Goal: Task Accomplishment & Management: Use online tool/utility

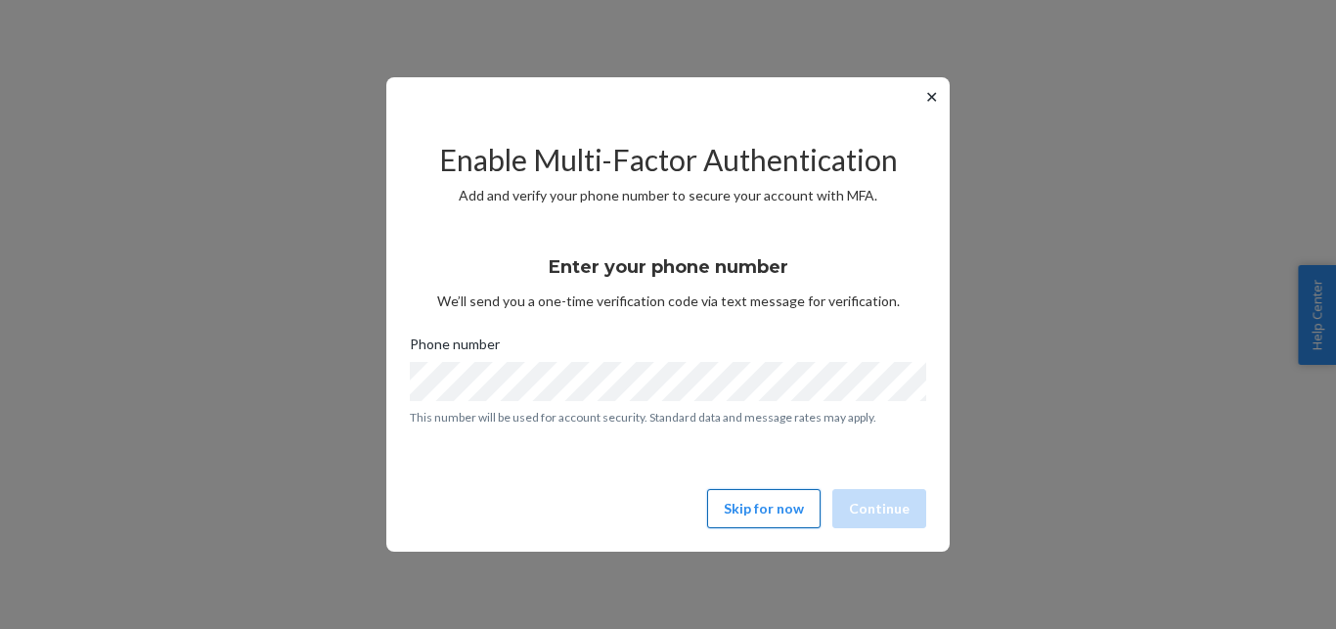
click at [757, 515] on button "Skip for now" at bounding box center [763, 508] width 113 height 39
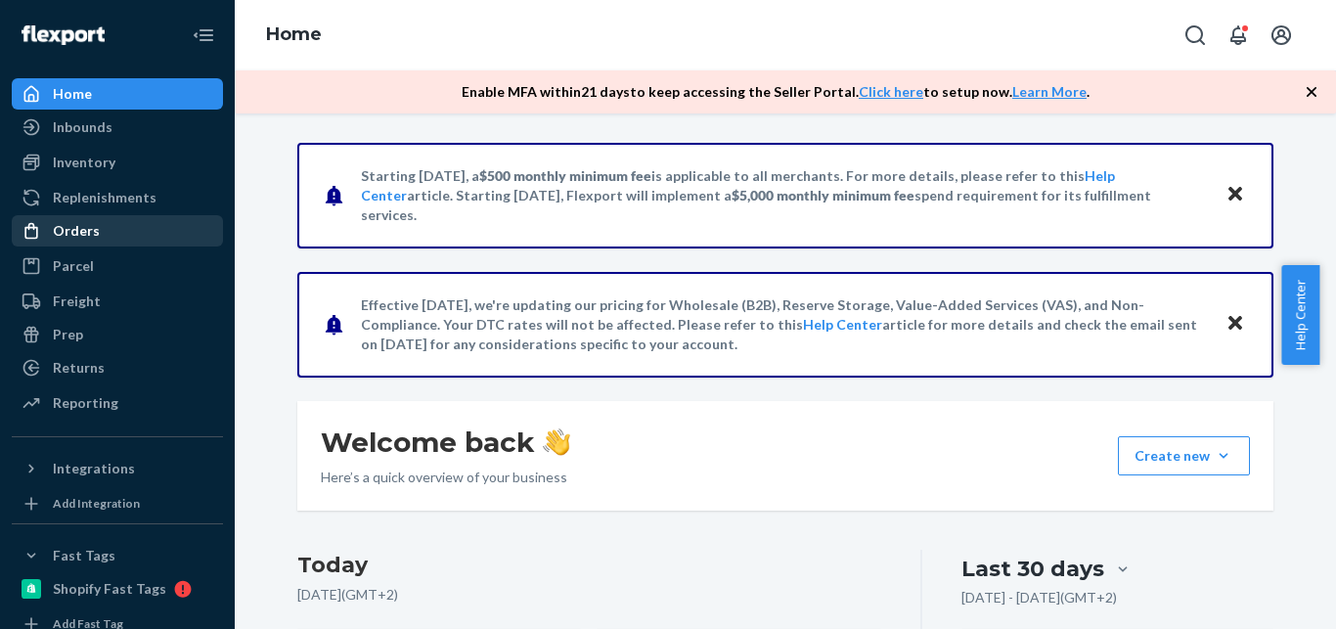
click at [94, 235] on div "Orders" at bounding box center [76, 231] width 47 height 20
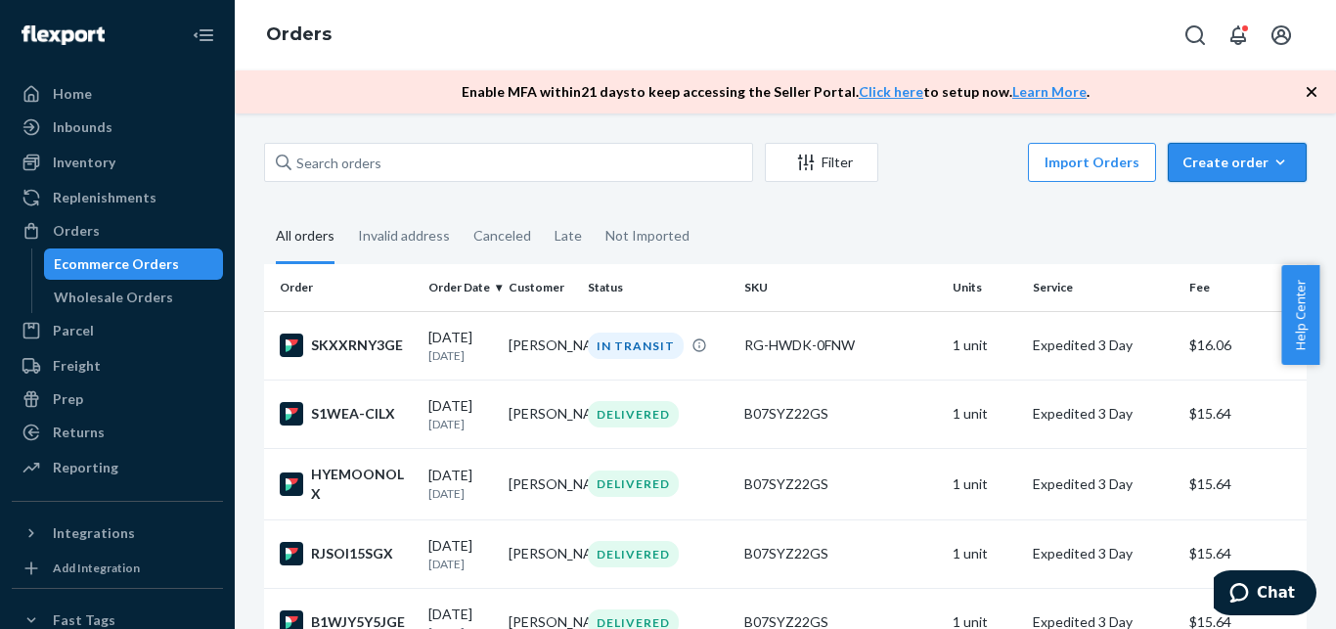
click at [1235, 153] on div "Create order" at bounding box center [1238, 163] width 110 height 20
click at [1220, 199] on button "Ecommerce order" at bounding box center [1267, 210] width 188 height 42
